Goal: Task Accomplishment & Management: Complete application form

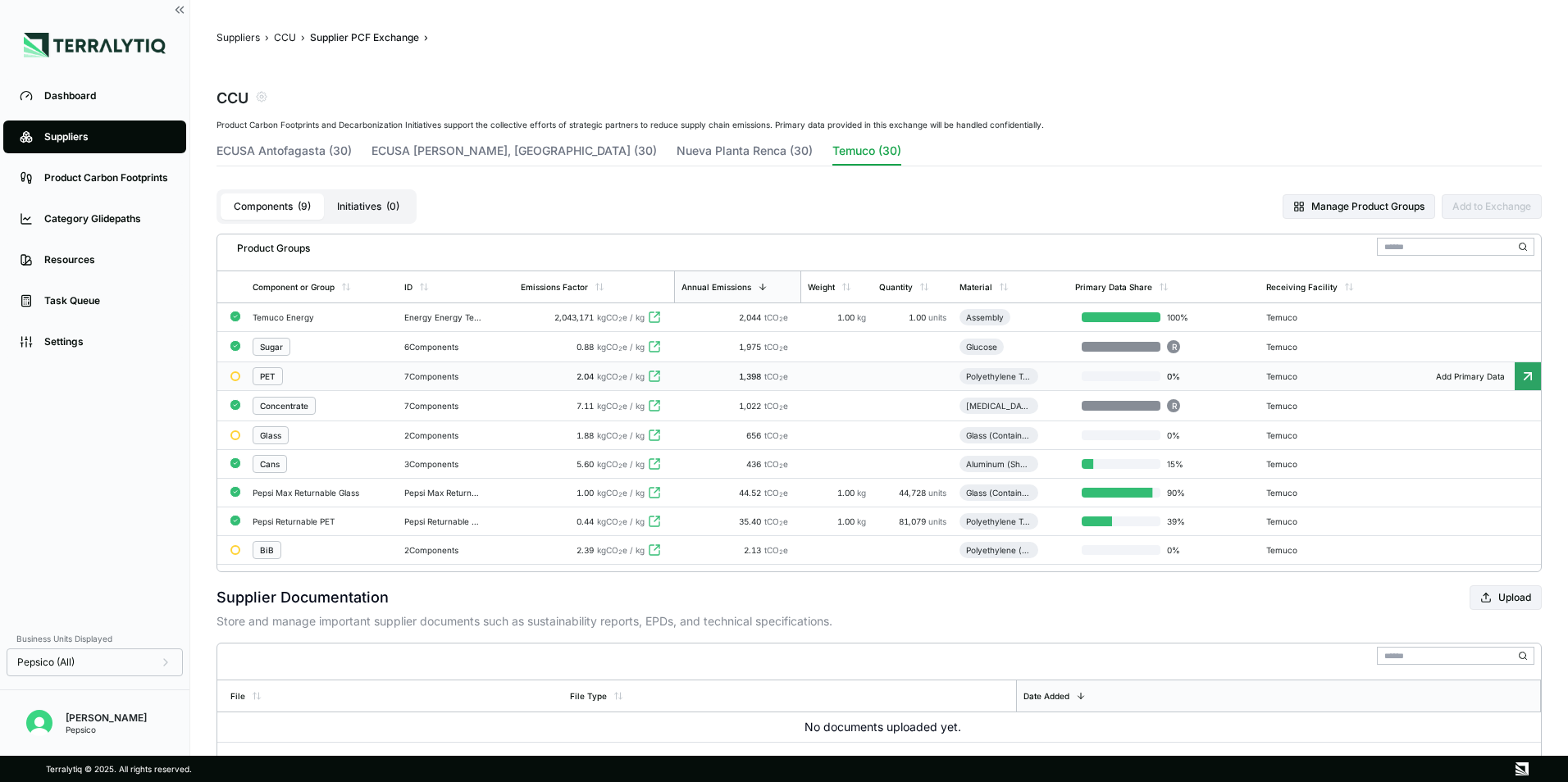
click at [415, 380] on div "7 Components" at bounding box center [456, 376] width 104 height 10
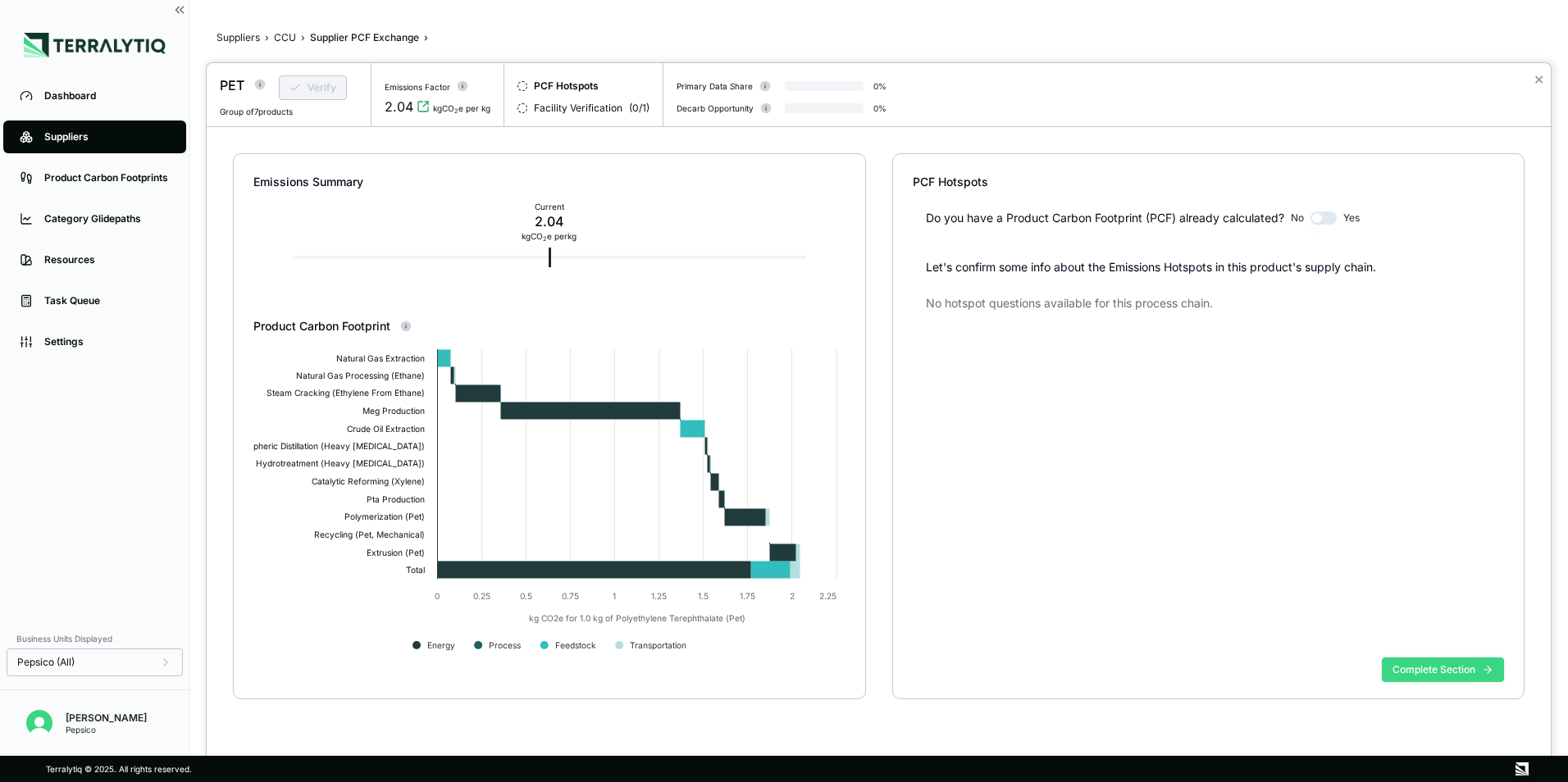
click at [1403, 665] on button "Complete Section" at bounding box center [1442, 670] width 122 height 25
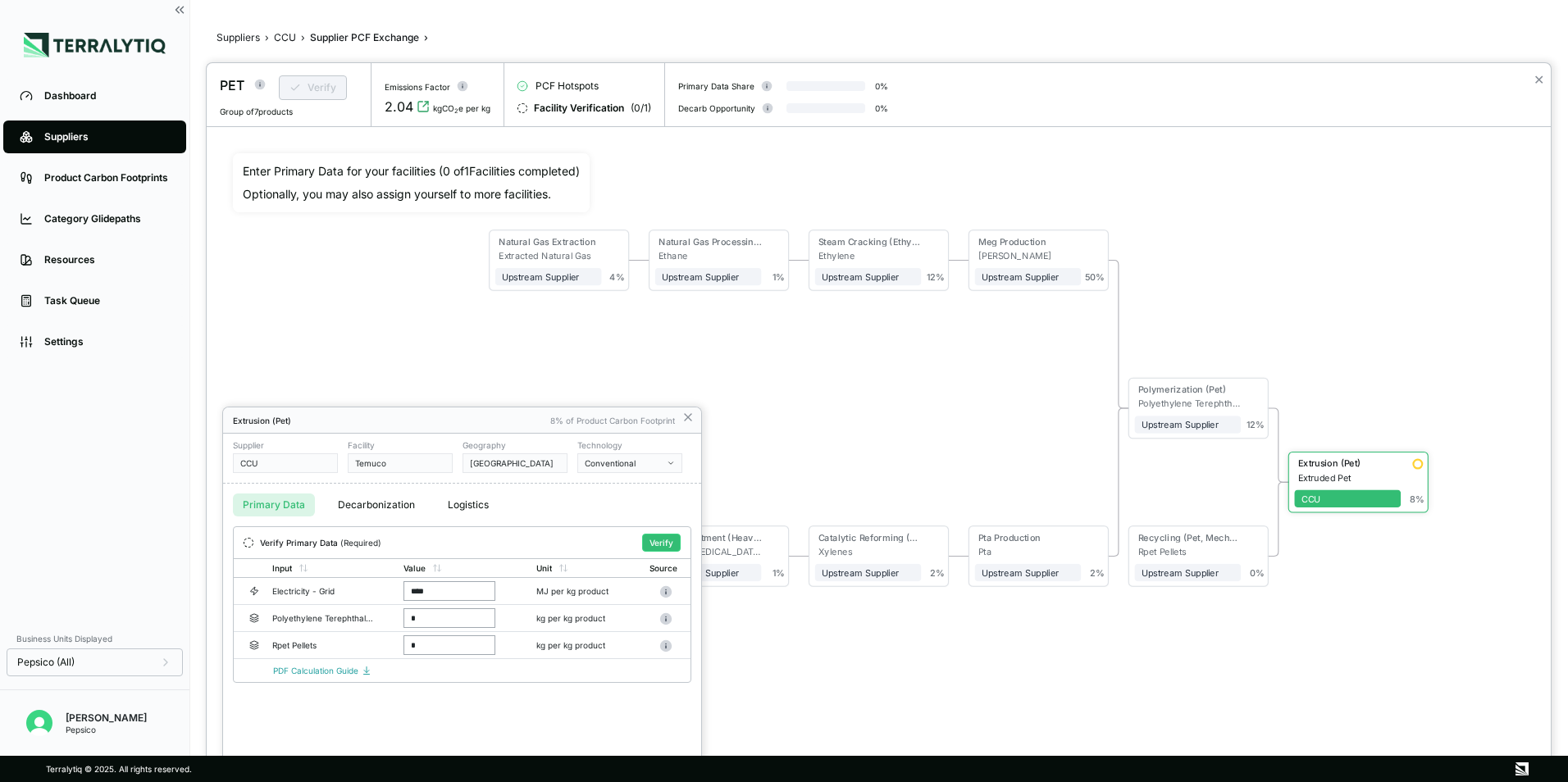
click at [692, 416] on icon at bounding box center [688, 417] width 13 height 13
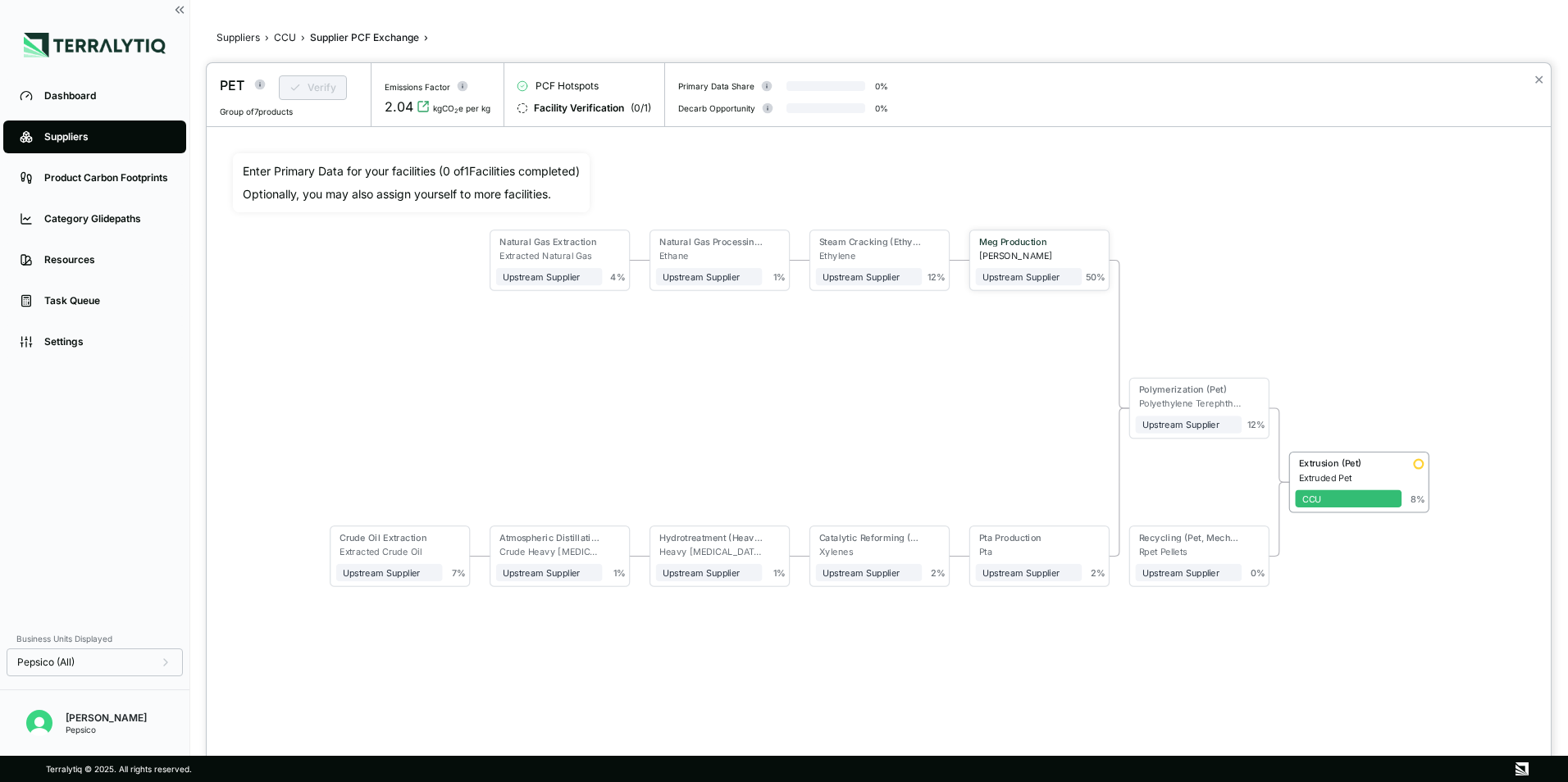
click at [1062, 254] on div "[PERSON_NAME]" at bounding box center [1031, 255] width 104 height 11
click at [1054, 254] on div "[PERSON_NAME]" at bounding box center [1031, 255] width 104 height 11
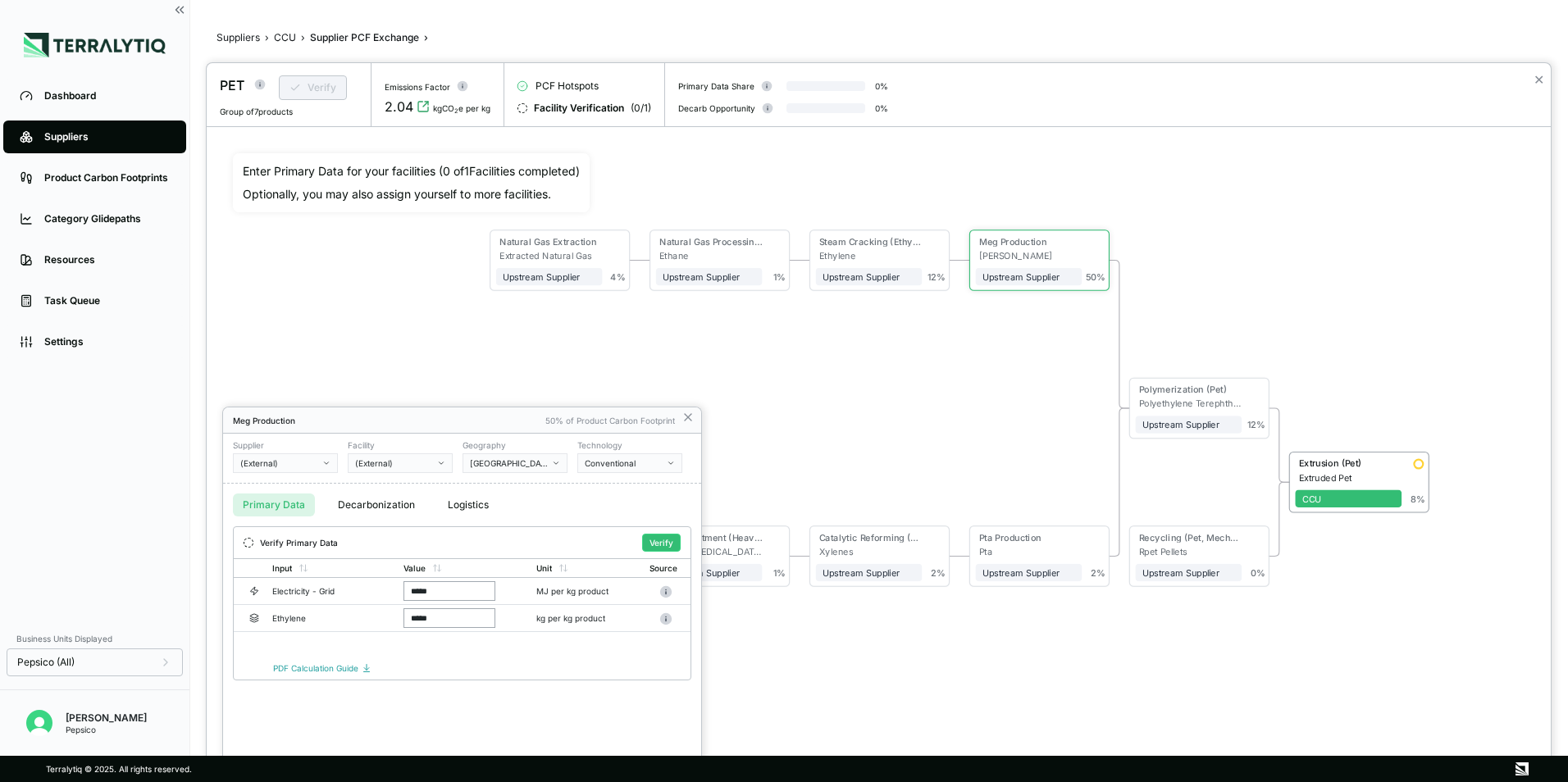
click at [284, 504] on button "Primary Data" at bounding box center [273, 505] width 82 height 23
click at [351, 500] on button "Decarbonization" at bounding box center [376, 505] width 97 height 23
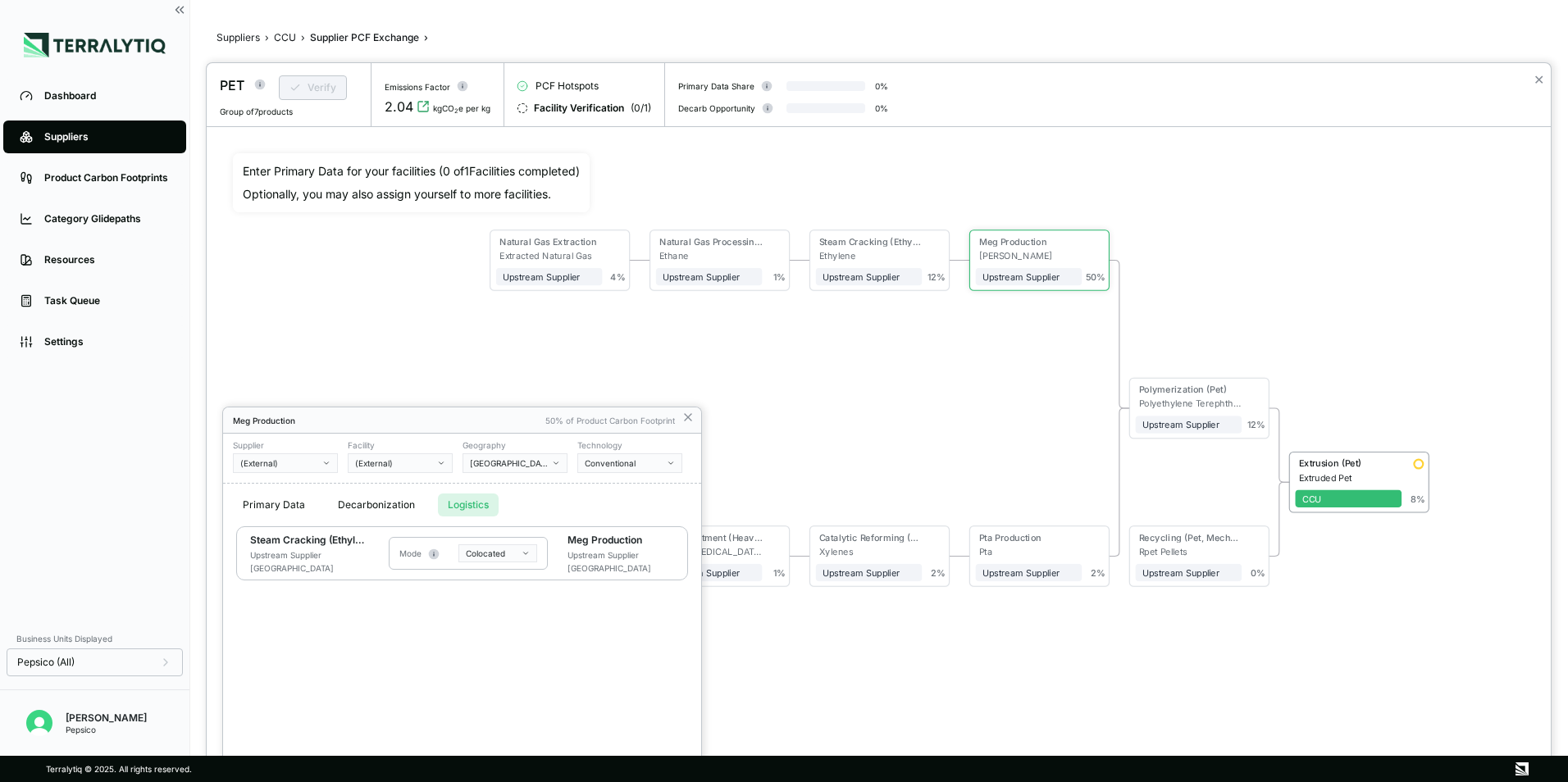
click at [464, 514] on button "Logistics" at bounding box center [467, 505] width 60 height 23
click at [284, 503] on button "Primary Data" at bounding box center [273, 505] width 82 height 23
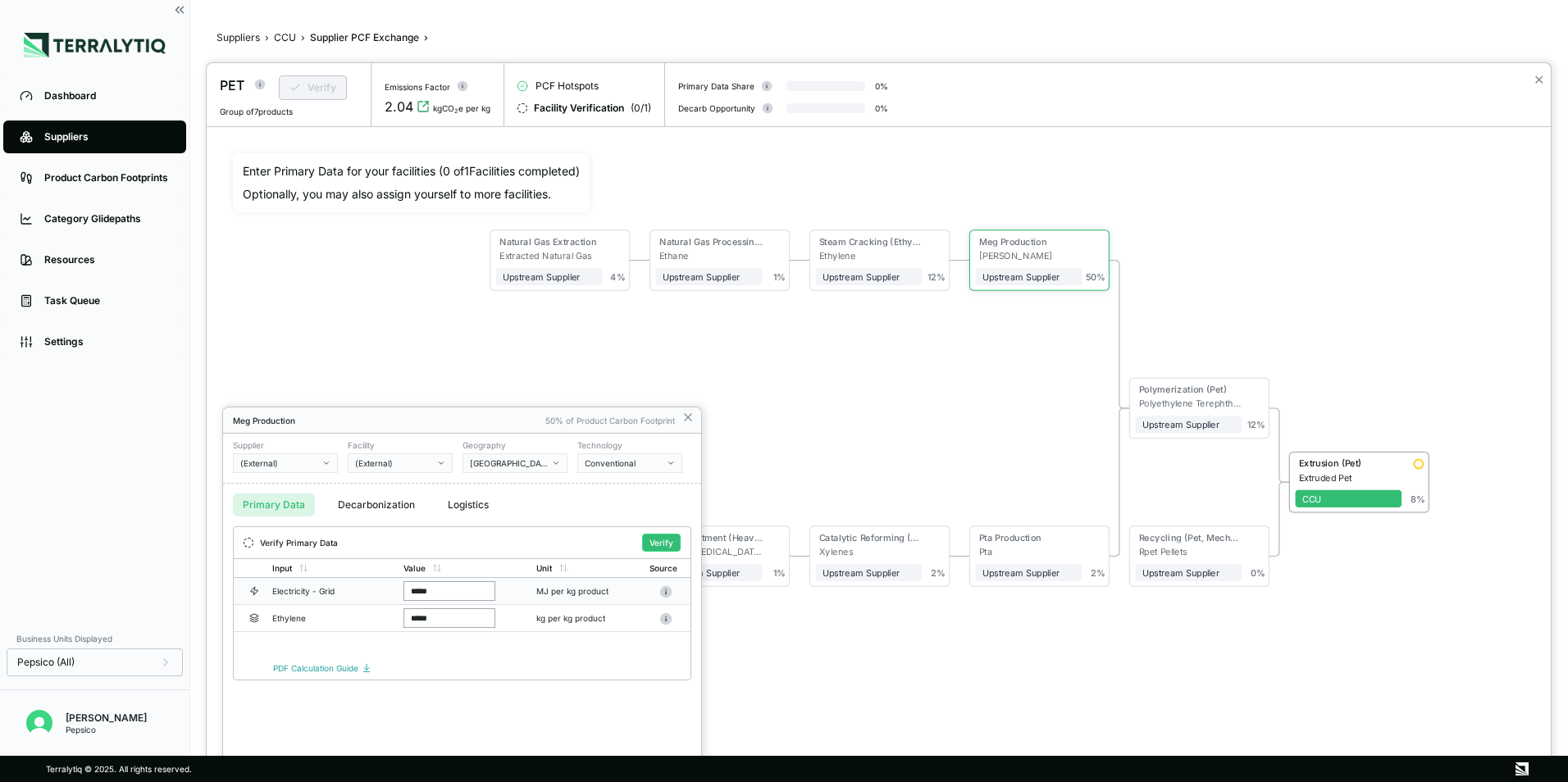
click at [468, 594] on input "*****" at bounding box center [449, 591] width 92 height 20
